Goal: Navigation & Orientation: Find specific page/section

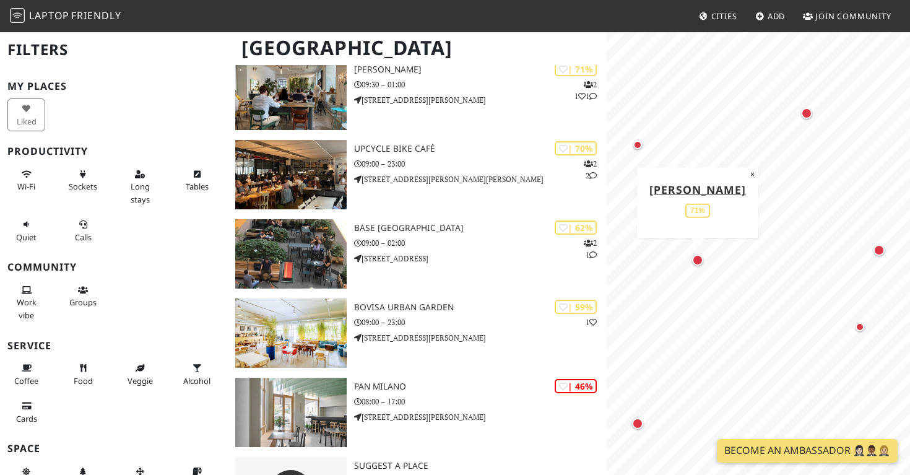
scroll to position [185, 0]
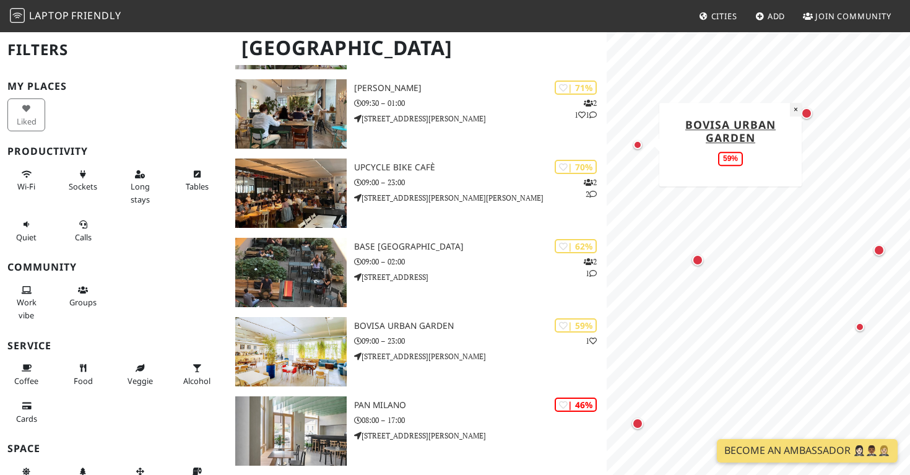
click at [795, 108] on button "×" at bounding box center [796, 110] width 12 height 14
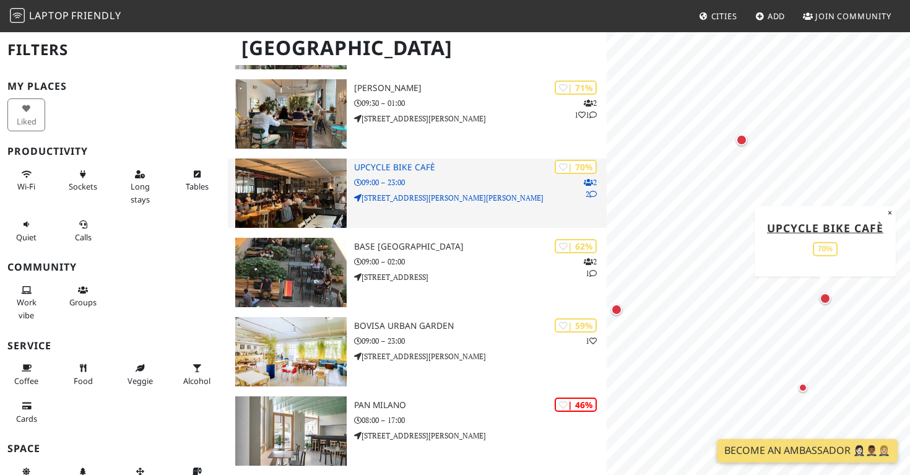
click at [408, 180] on p "09:00 – 23:00" at bounding box center [480, 182] width 253 height 12
click at [403, 167] on h3 "Upcycle Bike Cafè" at bounding box center [480, 167] width 253 height 11
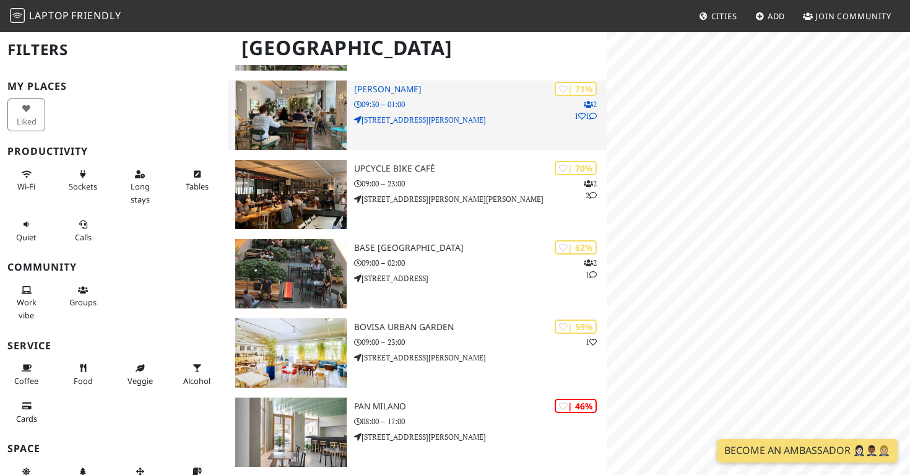
scroll to position [185, 0]
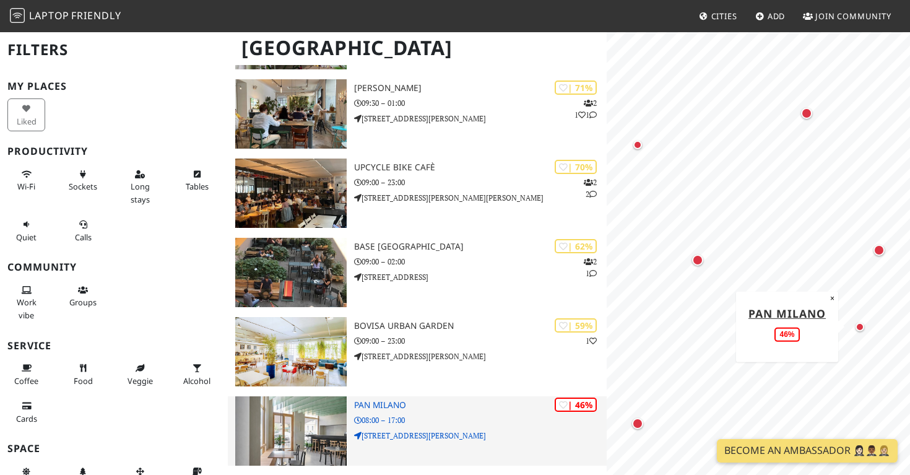
click at [303, 412] on img at bounding box center [290, 430] width 111 height 69
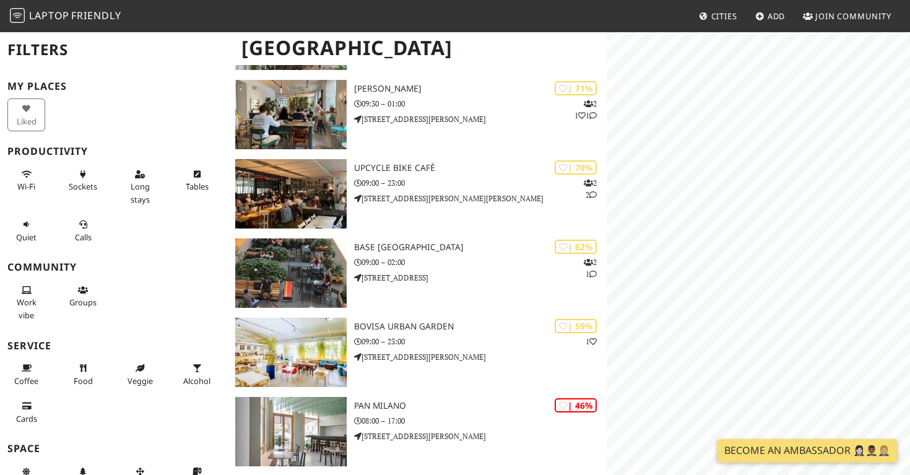
scroll to position [185, 0]
click at [693, 258] on div "Map marker" at bounding box center [697, 259] width 11 height 11
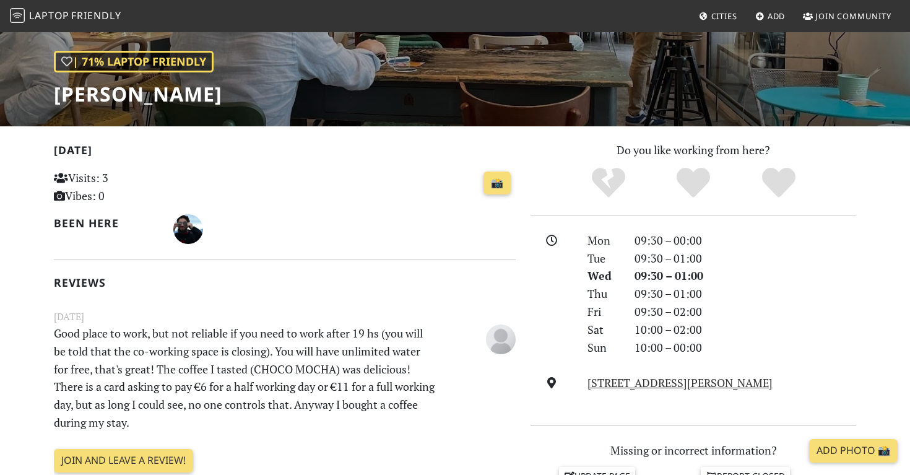
scroll to position [163, 0]
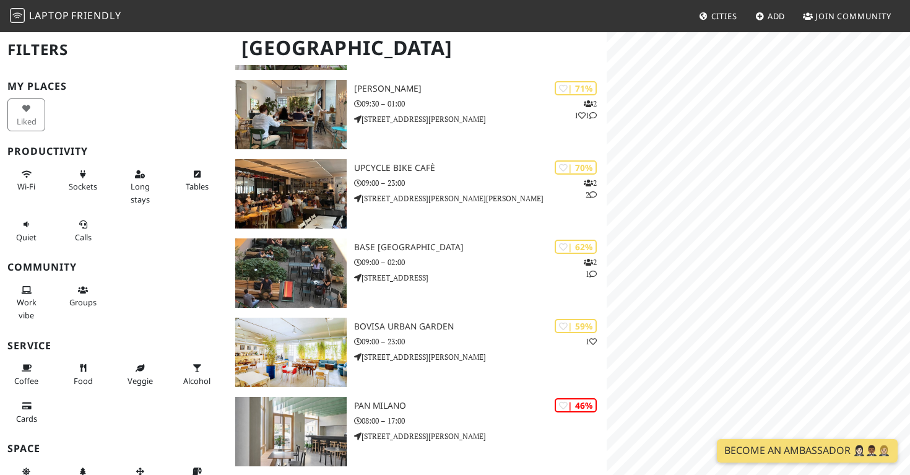
scroll to position [185, 0]
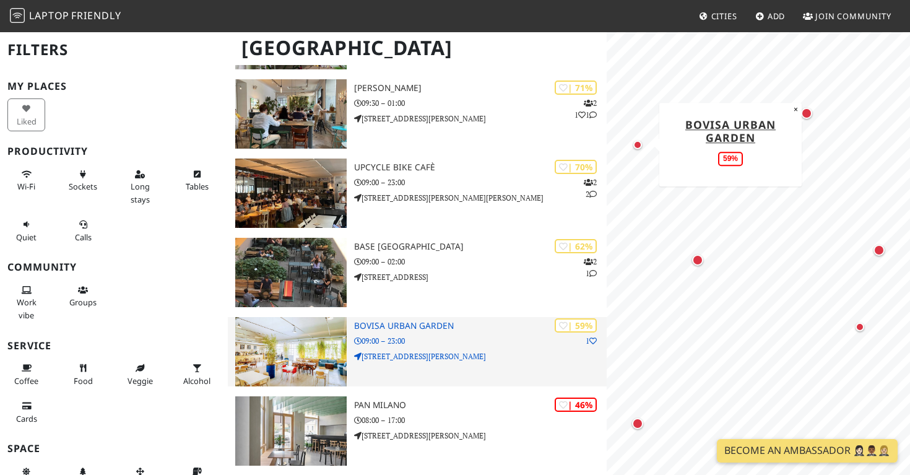
click at [407, 328] on h3 "Bovisa Urban Garden" at bounding box center [480, 326] width 253 height 11
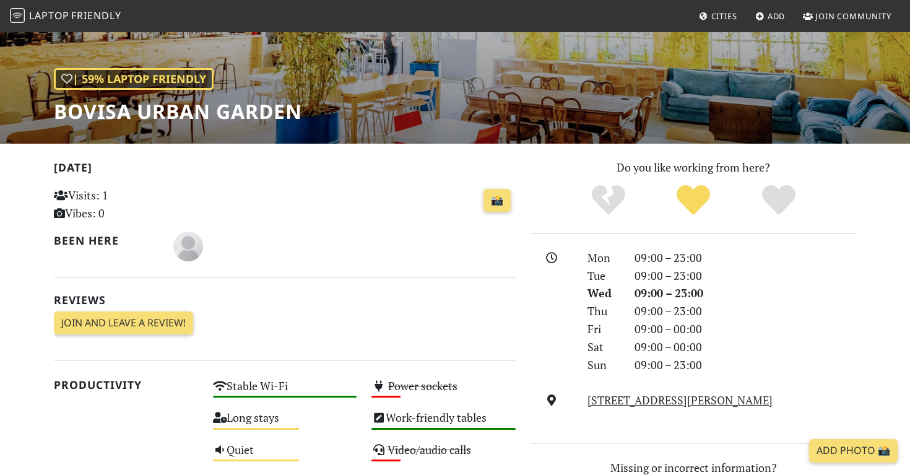
scroll to position [145, 0]
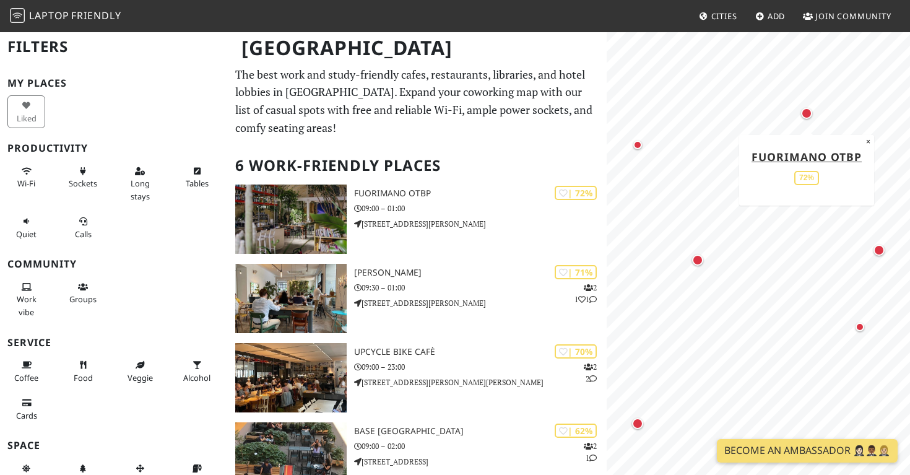
click at [808, 117] on div "Map marker" at bounding box center [806, 113] width 11 height 11
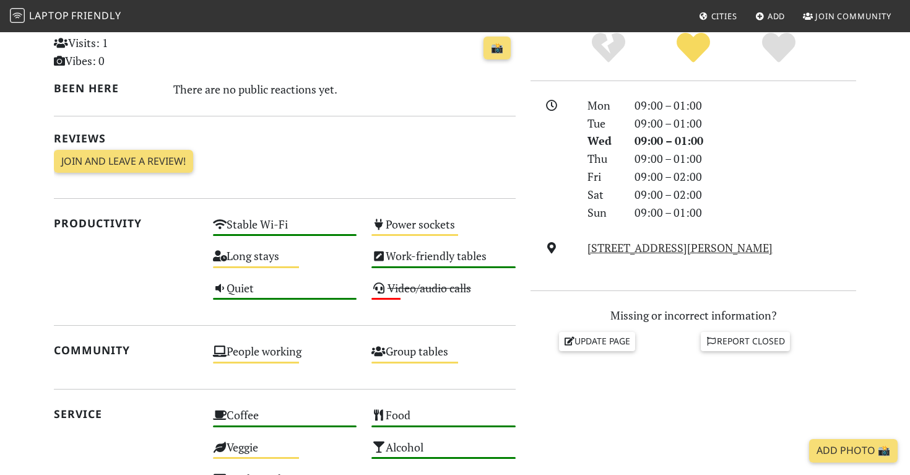
scroll to position [302, 0]
